Goal: Task Accomplishment & Management: Use online tool/utility

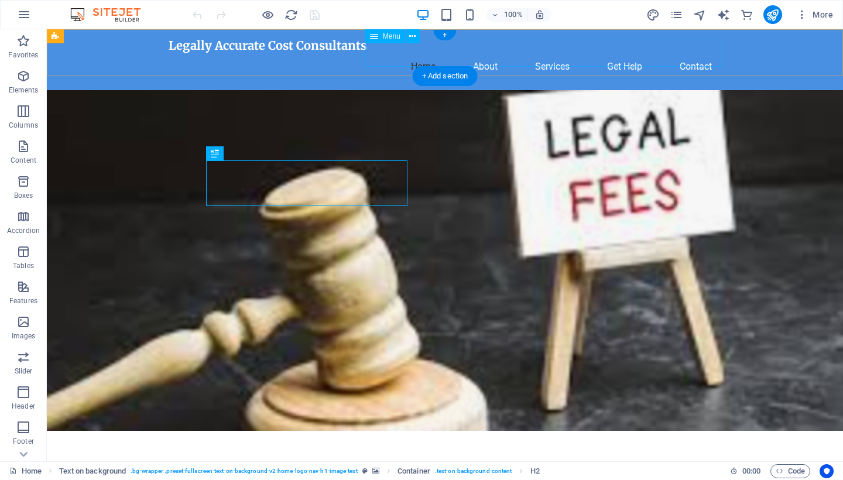
click at [415, 53] on nav "Home About Services Get Help Contact" at bounding box center [445, 67] width 553 height 28
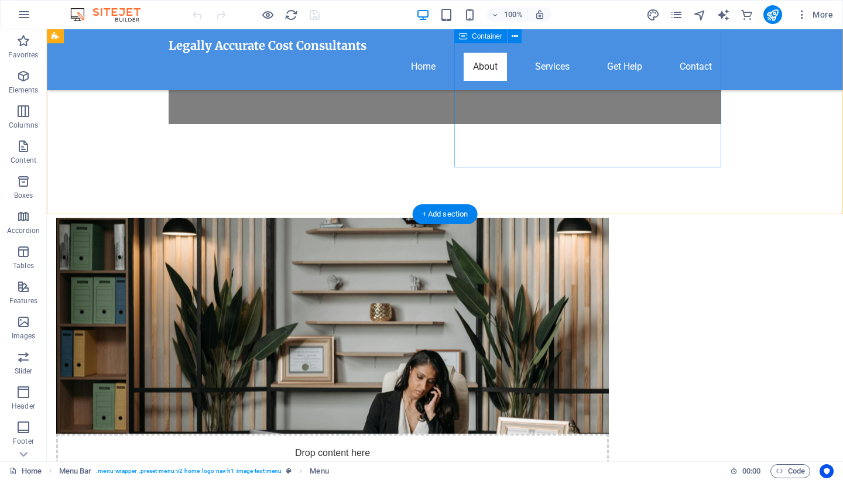
scroll to position [482, 0]
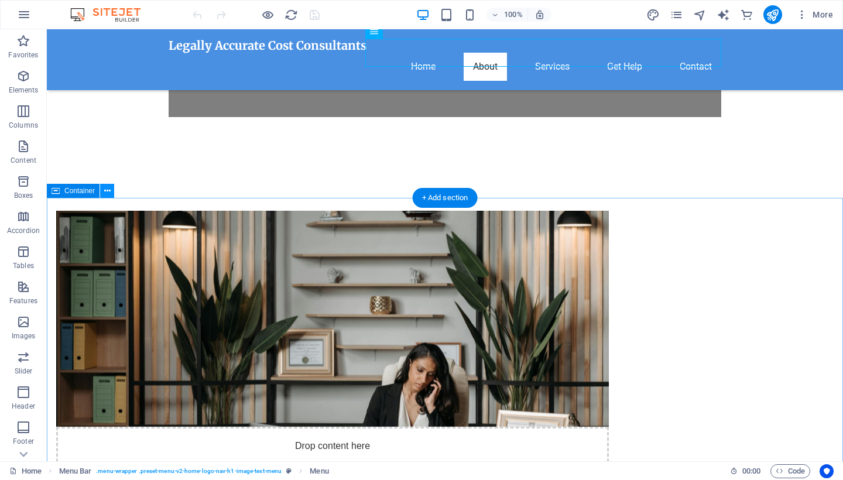
click at [106, 188] on icon at bounding box center [107, 191] width 6 height 12
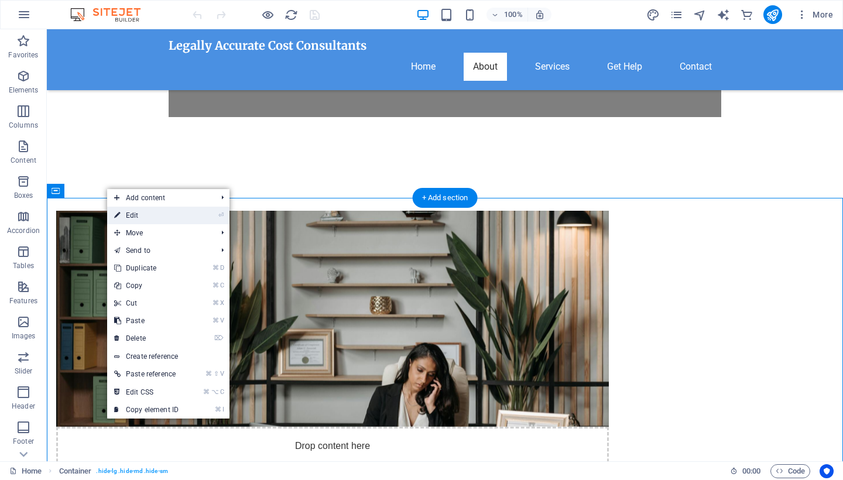
click at [132, 215] on link "⏎ Edit" at bounding box center [146, 216] width 78 height 18
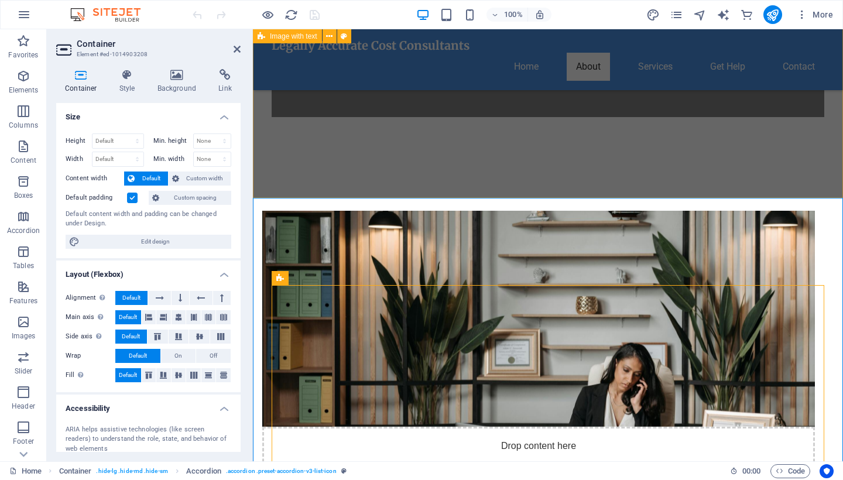
click at [766, 190] on div "Drop content here or Add elements Paste clipboard About Us At Legally Accurate,…" at bounding box center [548, 445] width 590 height 562
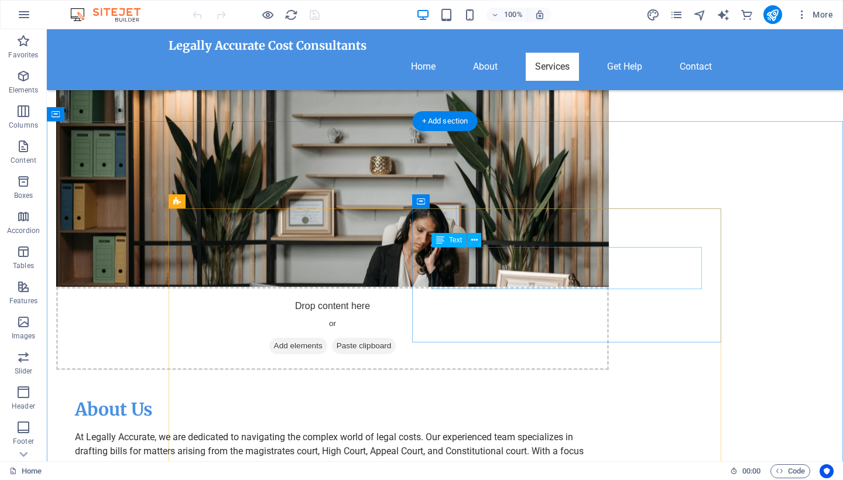
scroll to position [537, 0]
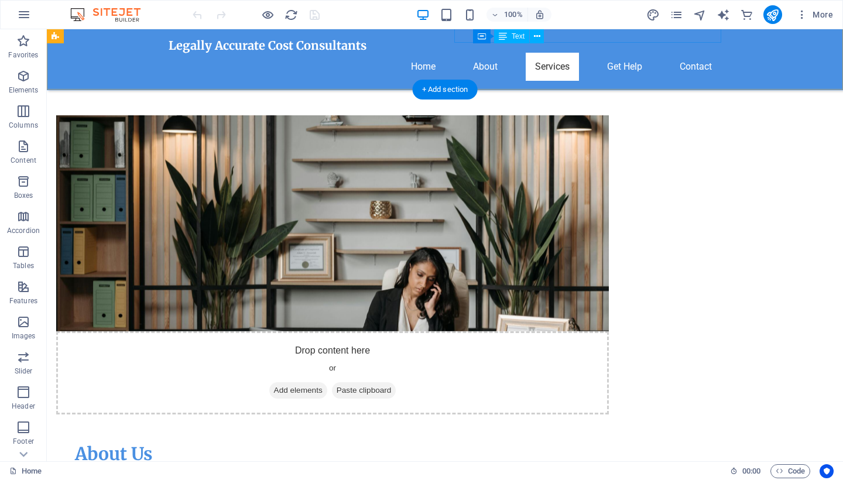
scroll to position [592, 0]
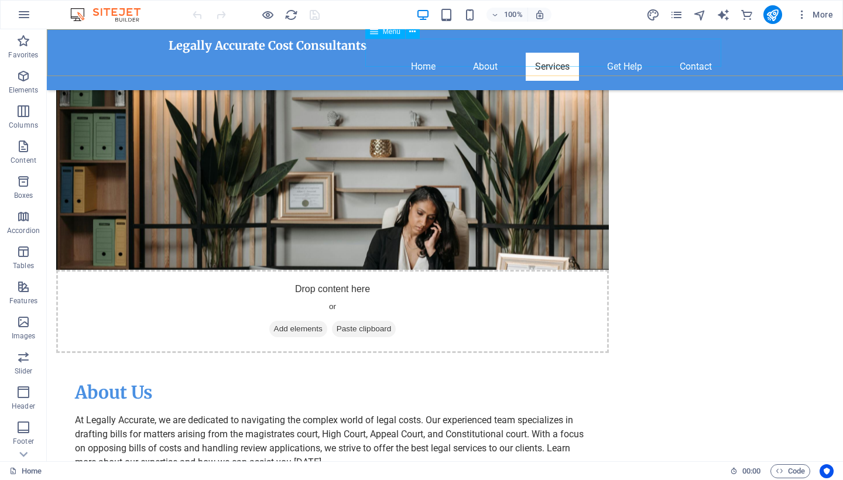
click at [623, 53] on nav "Home About Services Get Help Contact" at bounding box center [445, 67] width 553 height 28
click at [616, 53] on nav "Home About Services Get Help Contact" at bounding box center [445, 67] width 553 height 28
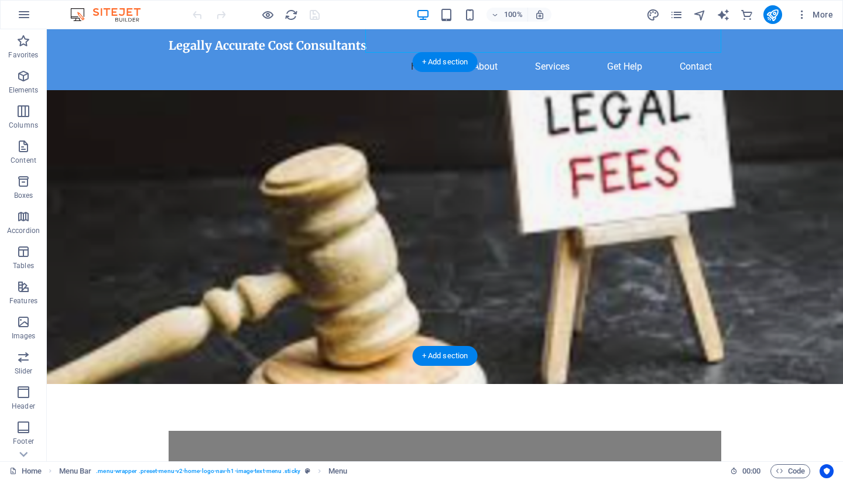
scroll to position [23, 0]
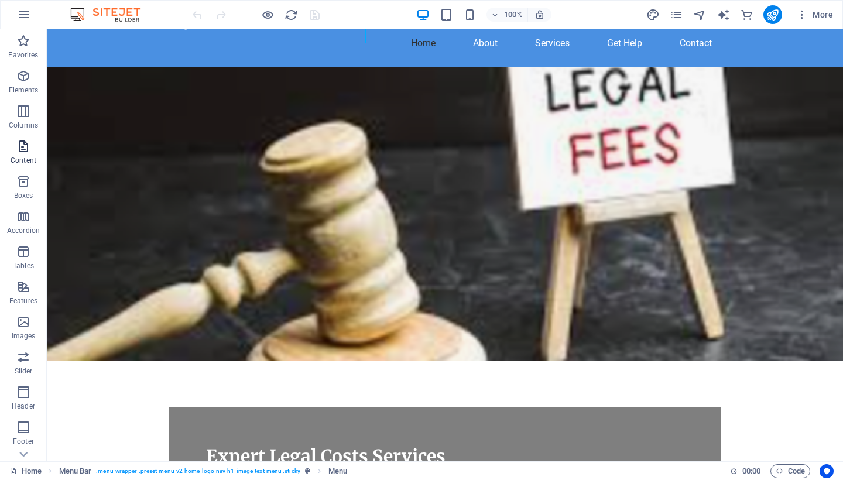
click at [20, 149] on icon "button" at bounding box center [23, 146] width 14 height 14
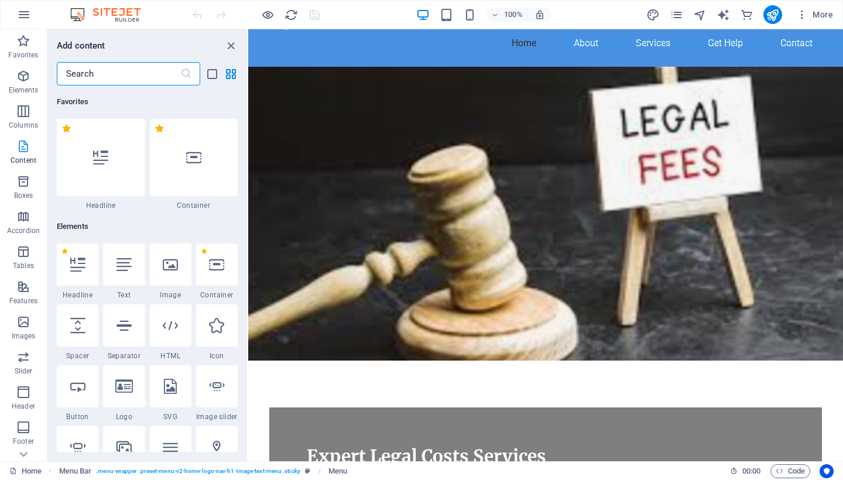
click at [20, 149] on icon "button" at bounding box center [23, 146] width 14 height 14
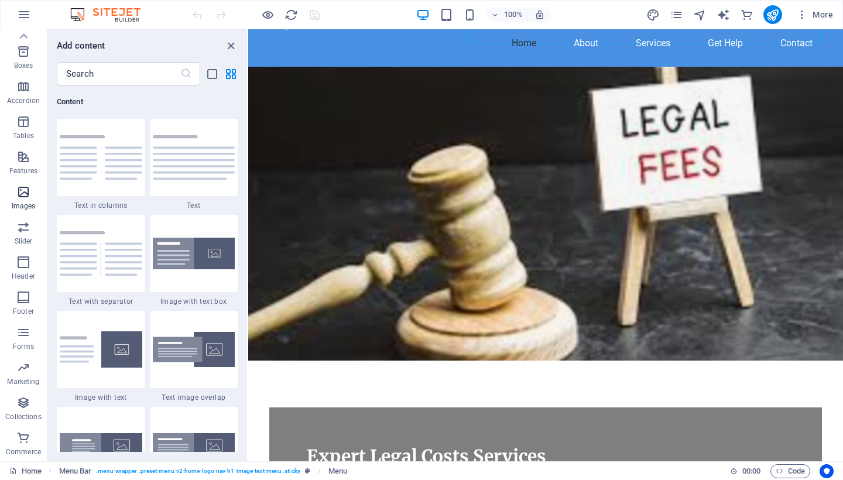
scroll to position [130, 0]
click at [20, 332] on icon "button" at bounding box center [23, 332] width 14 height 14
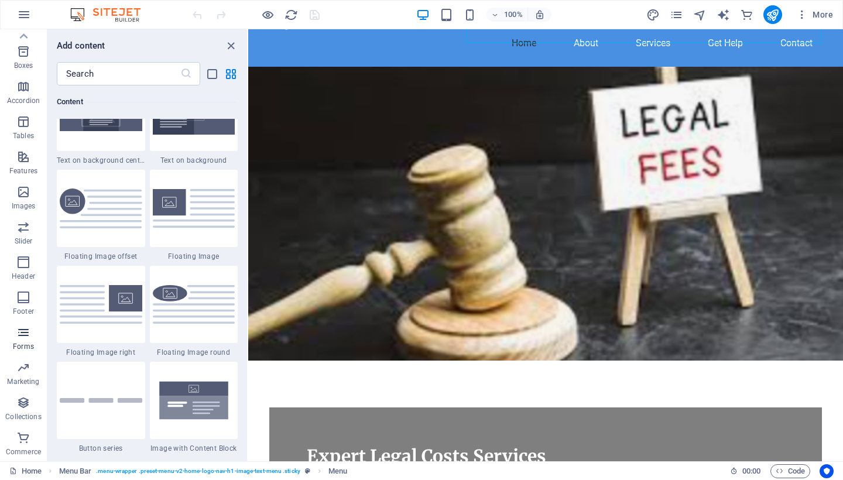
scroll to position [8846, 0]
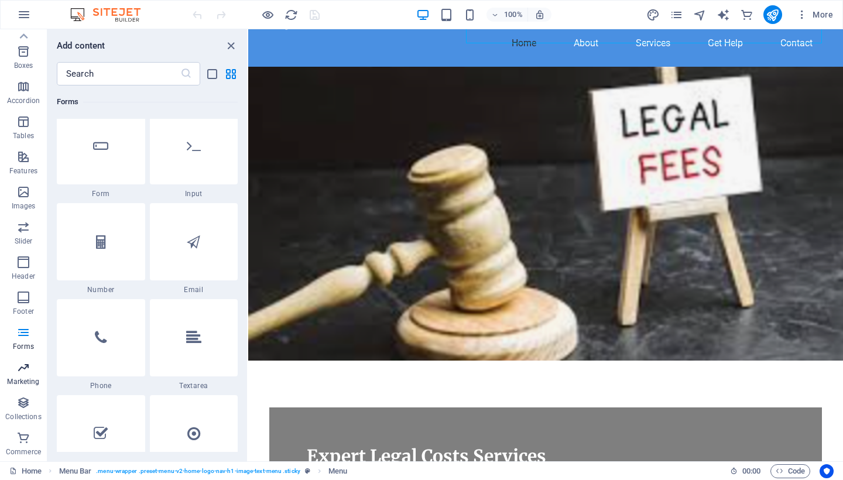
click at [21, 372] on icon "button" at bounding box center [23, 368] width 14 height 14
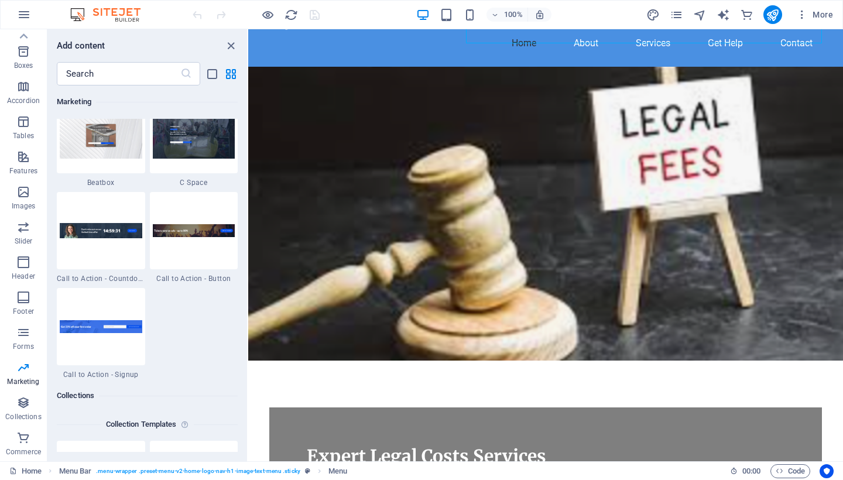
scroll to position [10430, 0]
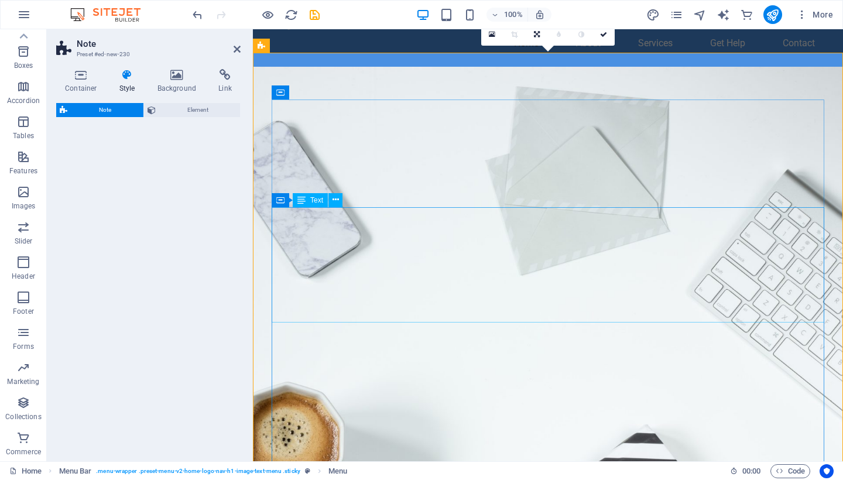
select select "rem"
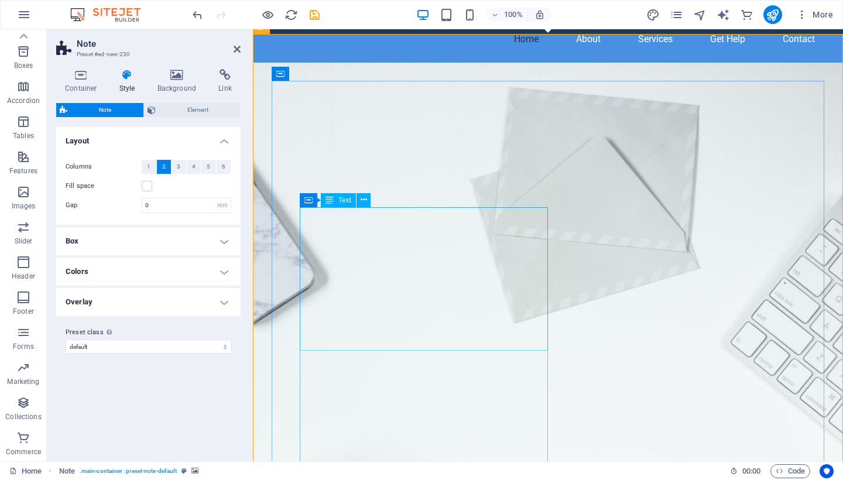
scroll to position [43, 0]
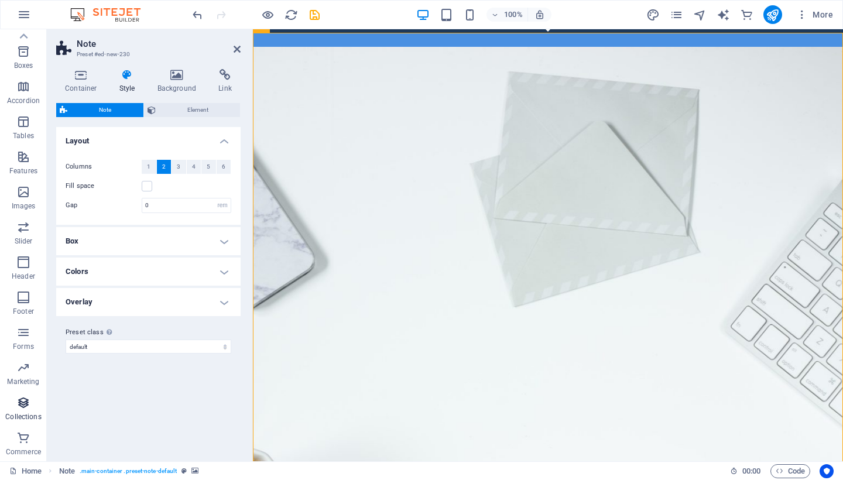
click at [20, 404] on icon "button" at bounding box center [23, 403] width 14 height 14
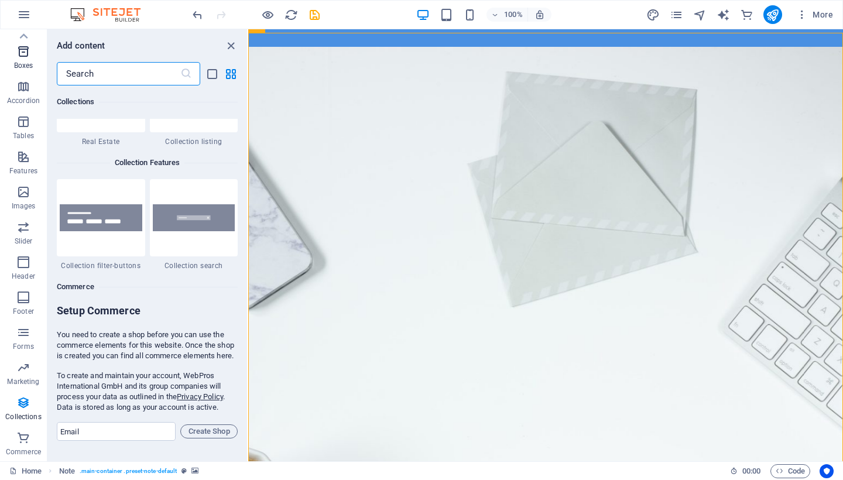
scroll to position [11094, 0]
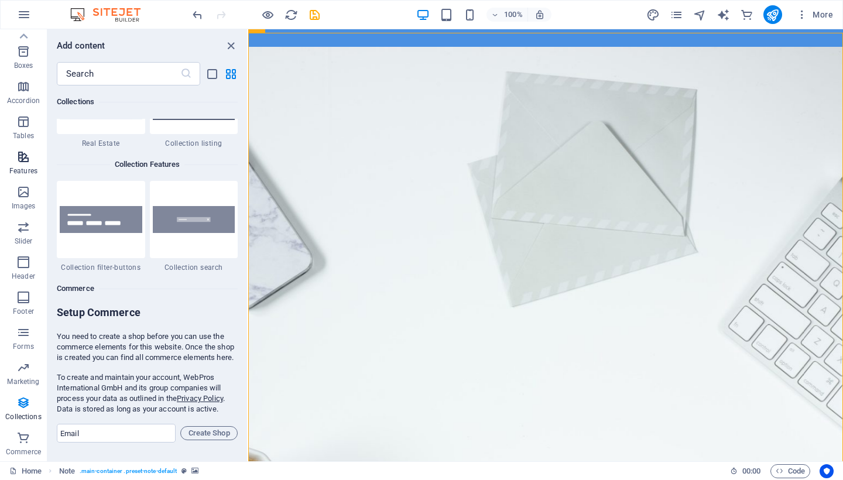
click at [23, 158] on icon "button" at bounding box center [23, 157] width 14 height 14
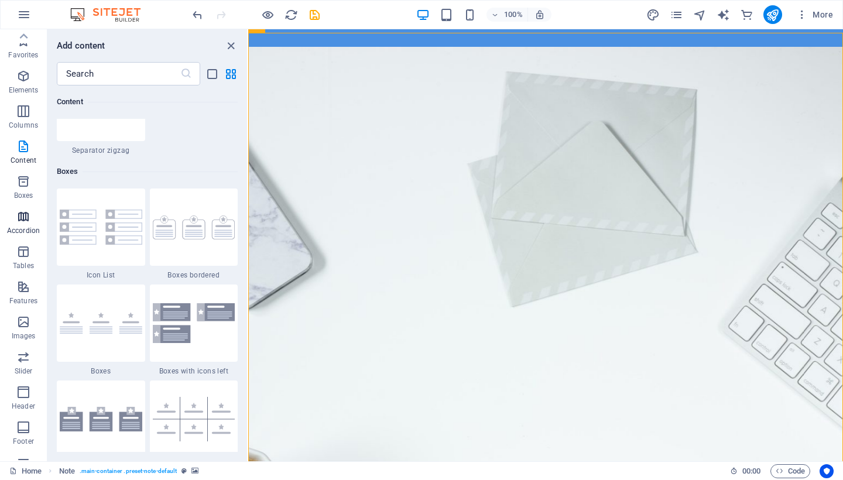
scroll to position [0, 0]
click at [19, 76] on icon "button" at bounding box center [23, 76] width 14 height 14
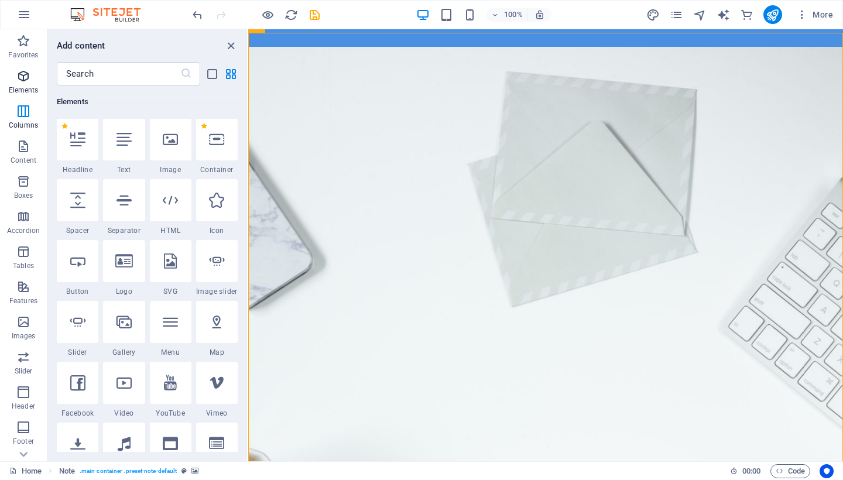
scroll to position [125, 0]
click at [18, 149] on icon "button" at bounding box center [23, 146] width 14 height 14
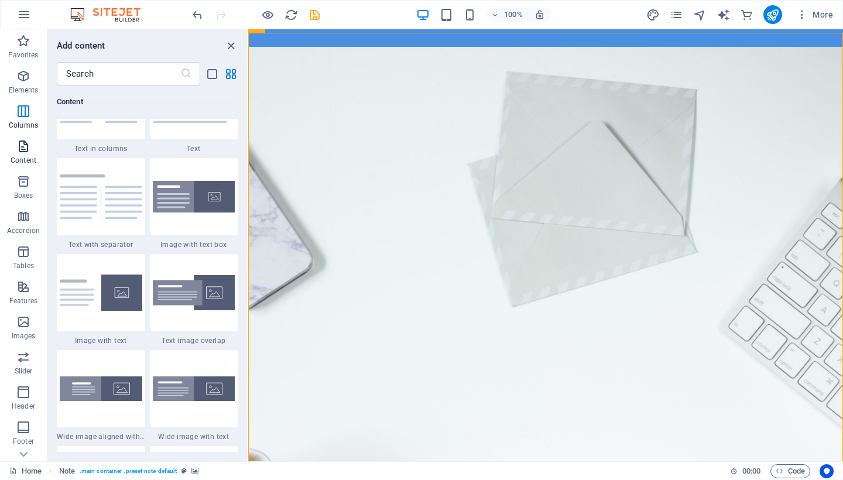
scroll to position [2125, 0]
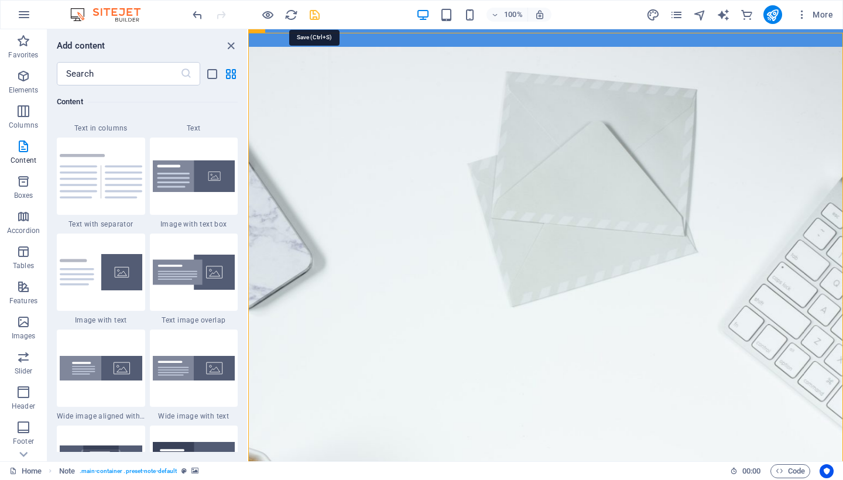
click at [315, 13] on icon "save" at bounding box center [314, 14] width 13 height 13
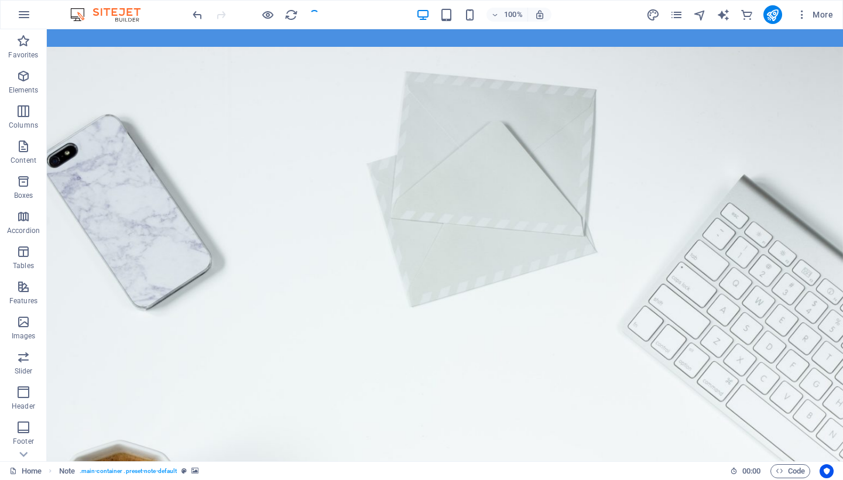
checkbox input "false"
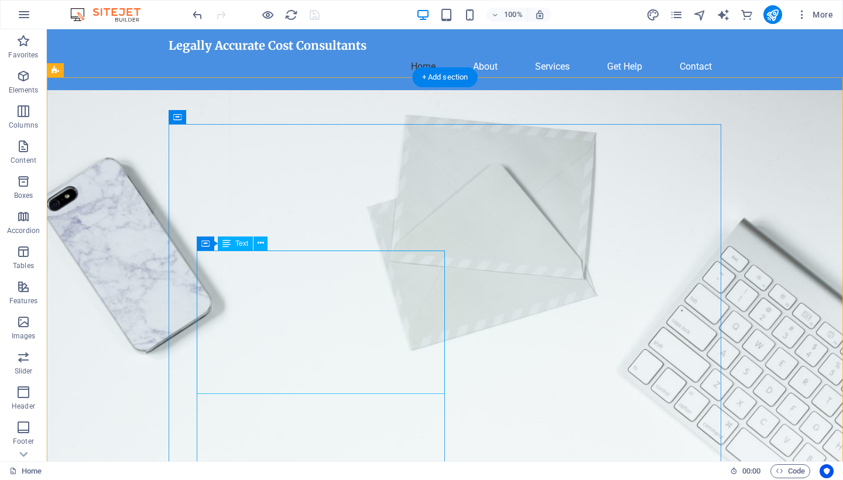
scroll to position [0, 0]
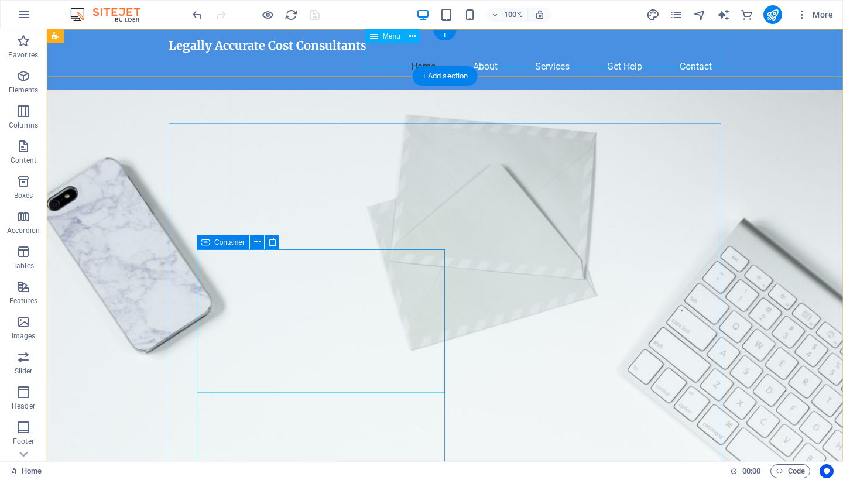
click at [486, 55] on nav "Home About Services Get Help Contact" at bounding box center [445, 67] width 553 height 28
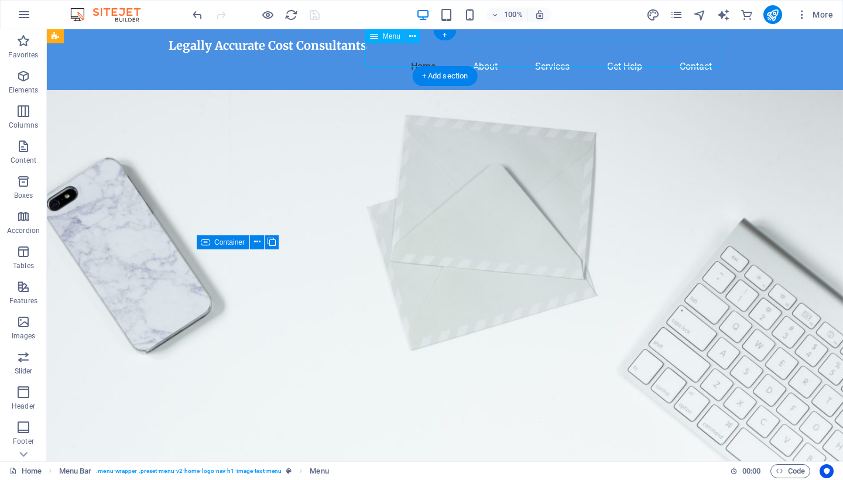
click at [480, 53] on nav "Home About Services Get Help Contact" at bounding box center [445, 67] width 553 height 28
click at [570, 53] on nav "Home About Services Get Help Contact" at bounding box center [445, 67] width 553 height 28
click at [632, 53] on nav "Home About Services Get Help Contact" at bounding box center [445, 67] width 553 height 28
click at [695, 53] on nav "Home About Services Get Help Contact" at bounding box center [445, 67] width 553 height 28
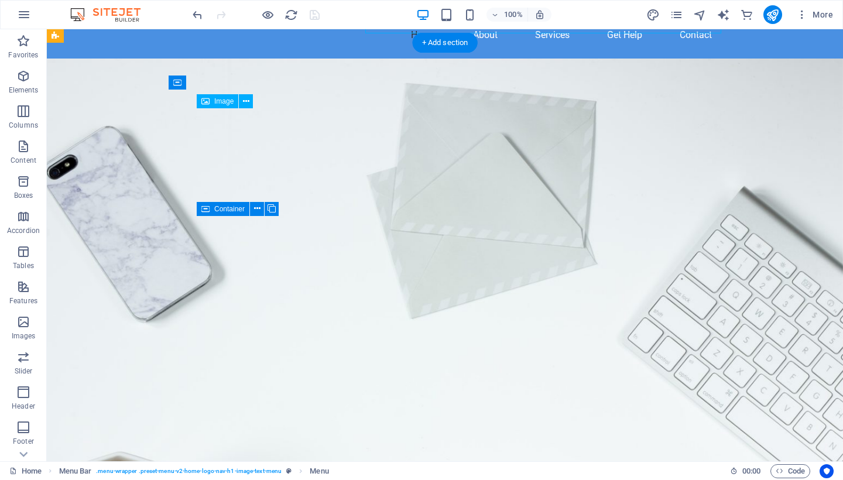
scroll to position [40, 0]
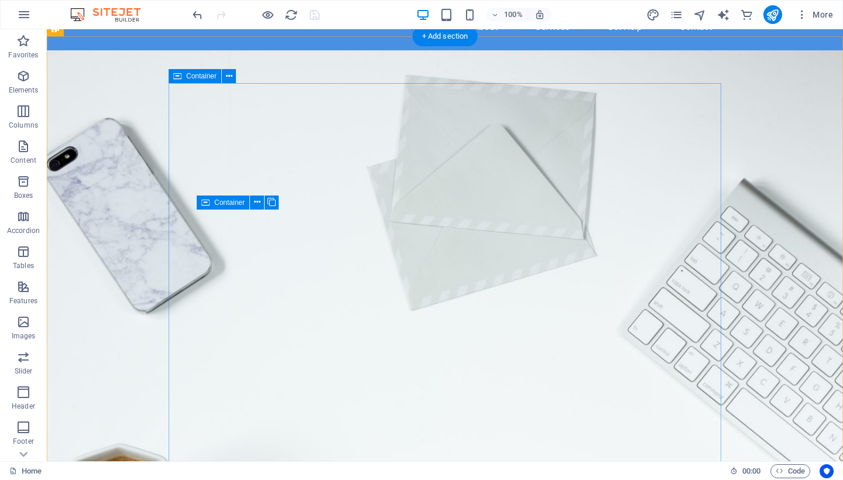
click at [177, 78] on icon at bounding box center [177, 76] width 8 height 14
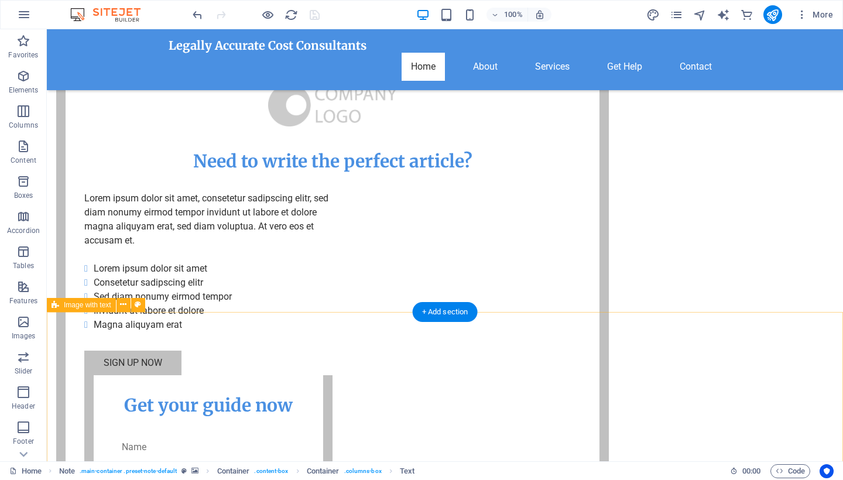
scroll to position [660, 0]
